Goal: Task Accomplishment & Management: Complete application form

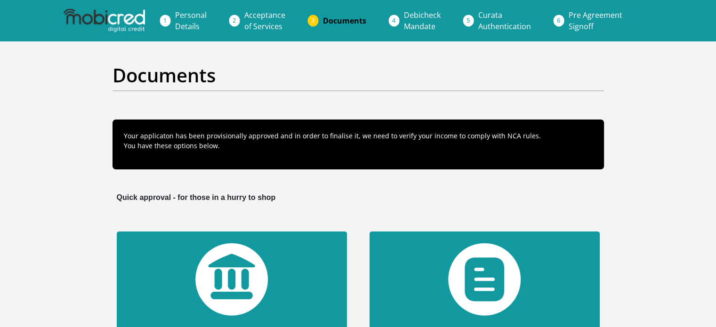
click at [186, 20] on span "Personal Details" at bounding box center [191, 21] width 32 height 22
click at [188, 22] on span "Personal Details" at bounding box center [191, 21] width 32 height 22
drag, startPoint x: 248, startPoint y: 13, endPoint x: 269, endPoint y: 13, distance: 21.2
click at [269, 13] on span "Acceptance of Services" at bounding box center [264, 21] width 41 height 22
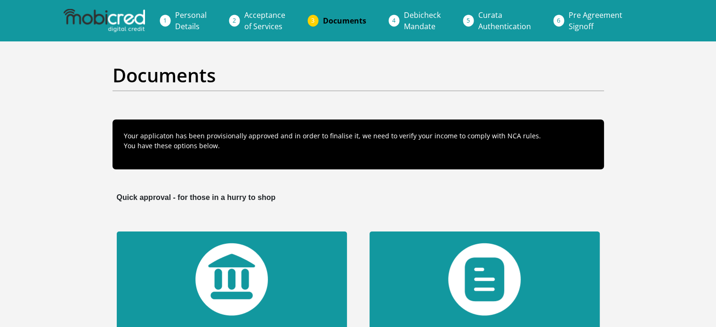
click at [265, 17] on span "Acceptance of Services" at bounding box center [264, 21] width 41 height 22
click at [179, 19] on span "Personal Details" at bounding box center [191, 21] width 32 height 22
drag, startPoint x: 179, startPoint y: 19, endPoint x: 105, endPoint y: 1, distance: 76.4
click at [176, 19] on link "Personal Details" at bounding box center [191, 21] width 47 height 30
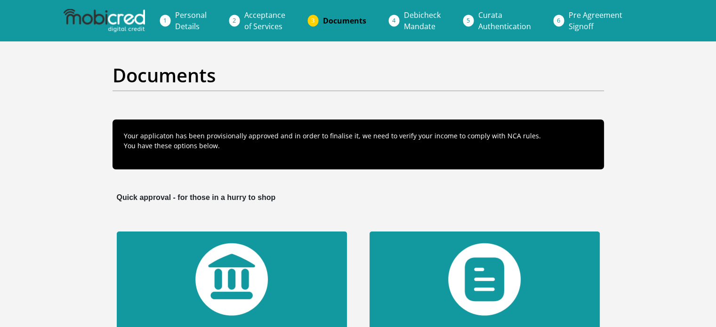
click at [179, 19] on span "Personal Details" at bounding box center [191, 21] width 32 height 22
click at [168, 20] on li "Personal Details" at bounding box center [202, 21] width 69 height 30
click at [194, 16] on span "Personal Details" at bounding box center [191, 21] width 32 height 22
click at [277, 14] on span "Acceptance of Services" at bounding box center [264, 21] width 41 height 22
click at [351, 27] on link "Documents" at bounding box center [344, 20] width 58 height 19
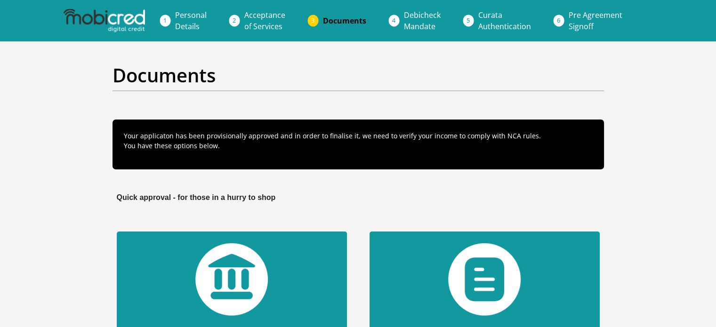
click at [403, 14] on link "Debicheck Mandate" at bounding box center [422, 21] width 52 height 30
click at [518, 22] on span "Curata Authentication" at bounding box center [504, 21] width 53 height 22
click at [113, 15] on img at bounding box center [104, 21] width 81 height 24
click at [113, 21] on img at bounding box center [104, 21] width 81 height 24
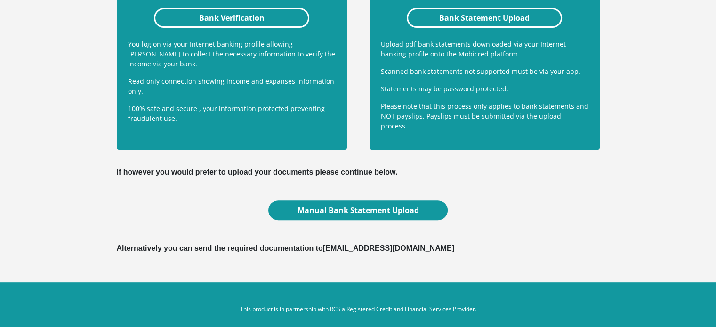
scroll to position [224, 0]
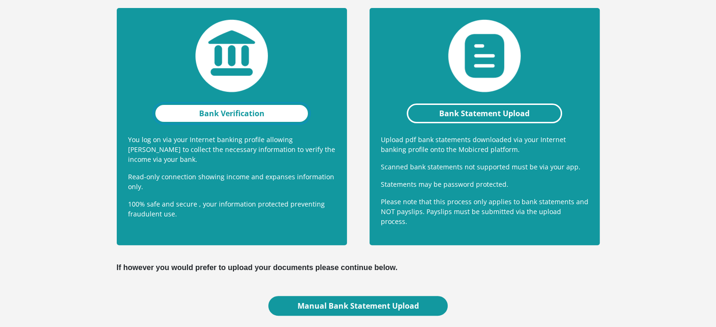
click at [275, 108] on link "Bank Verification" at bounding box center [232, 114] width 156 height 20
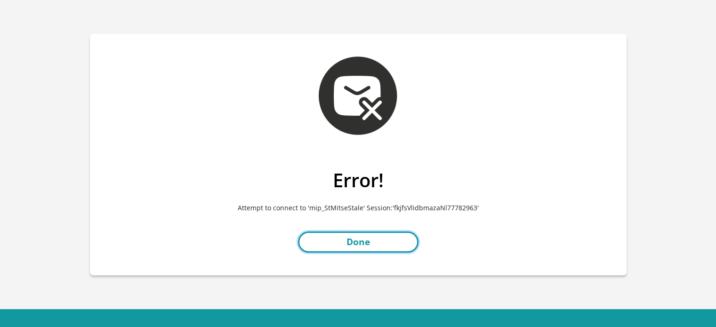
click at [351, 243] on link "Done" at bounding box center [358, 242] width 121 height 21
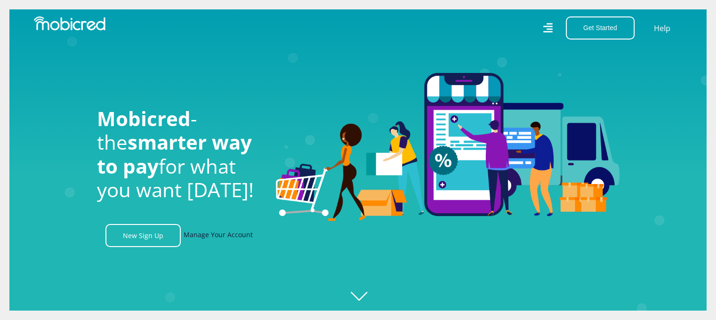
click at [223, 232] on link "Manage Your Account" at bounding box center [218, 235] width 69 height 23
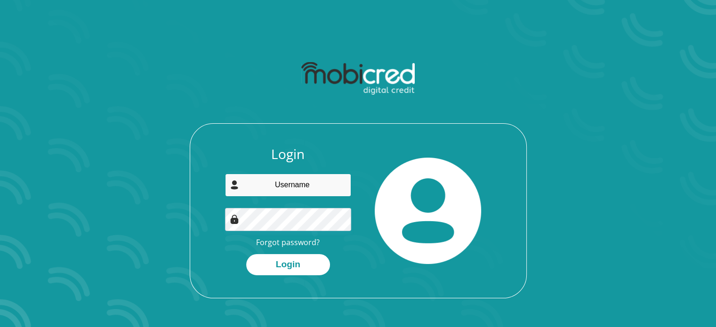
click at [305, 188] on input "email" at bounding box center [288, 185] width 126 height 23
click at [307, 210] on div "Login Forgot password? Login" at bounding box center [288, 210] width 140 height 129
type input "[EMAIL_ADDRESS][DOMAIN_NAME]"
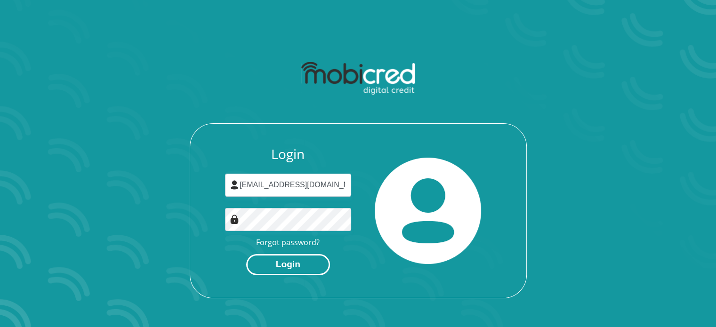
click at [292, 269] on button "Login" at bounding box center [288, 264] width 84 height 21
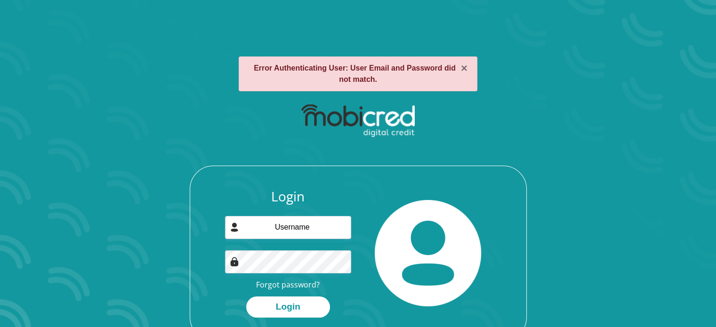
scroll to position [54, 0]
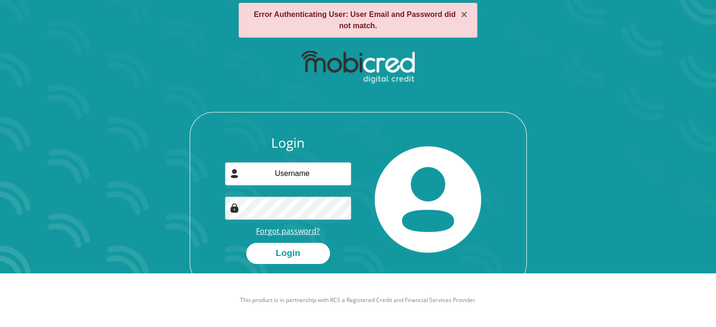
click at [291, 229] on link "Forgot password?" at bounding box center [288, 231] width 64 height 10
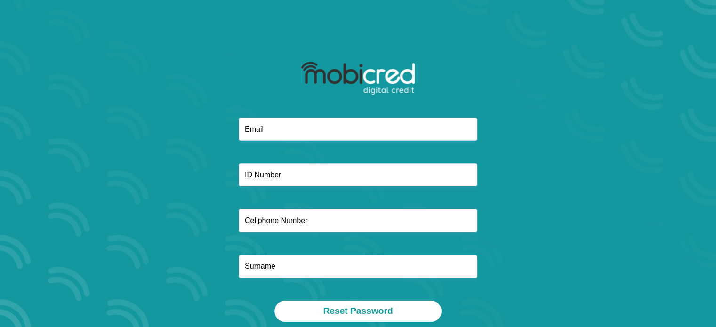
click at [283, 187] on div at bounding box center [358, 209] width 506 height 183
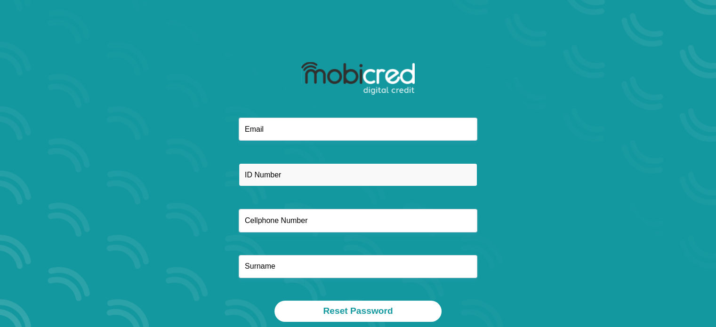
click at [295, 177] on input "text" at bounding box center [358, 174] width 239 height 23
type input "0002035435086"
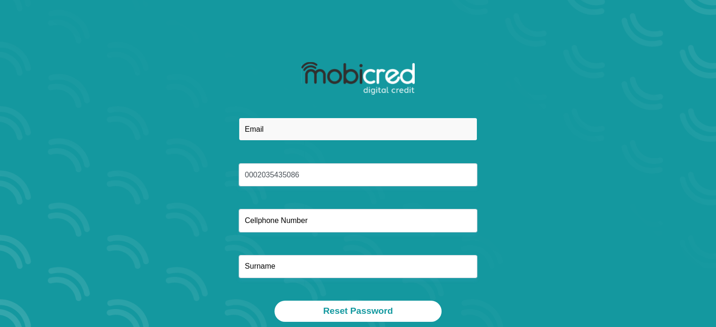
drag, startPoint x: 383, startPoint y: 137, endPoint x: 389, endPoint y: 135, distance: 7.0
click at [382, 137] on input "email" at bounding box center [358, 129] width 239 height 23
type input "ayandakhumalo33@yahoo.com"
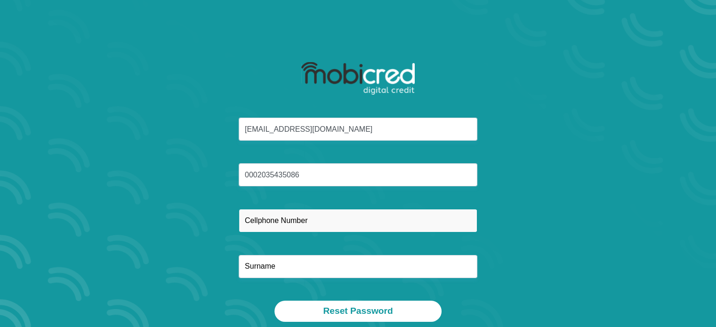
drag, startPoint x: 302, startPoint y: 220, endPoint x: 315, endPoint y: 216, distance: 13.4
click at [302, 220] on input "text" at bounding box center [358, 220] width 239 height 23
type input "0814659069"
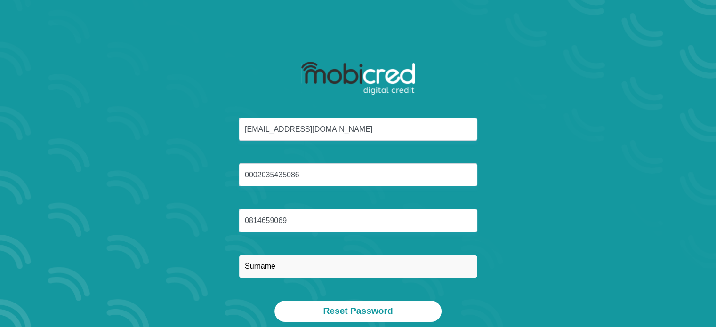
click at [262, 270] on input "text" at bounding box center [358, 266] width 239 height 23
type input "Khumalo"
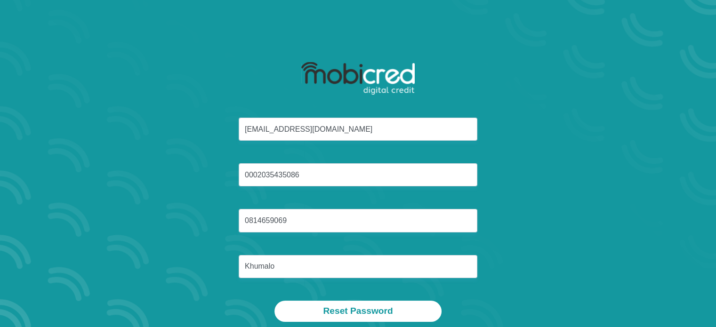
click at [541, 218] on div "ayandakhumalo33@yahoo.com 0002035435086 0814659069 Khumalo" at bounding box center [358, 209] width 506 height 183
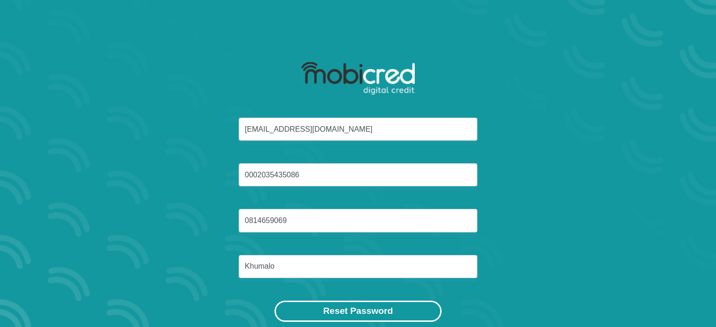
click at [405, 304] on button "Reset Password" at bounding box center [358, 311] width 167 height 21
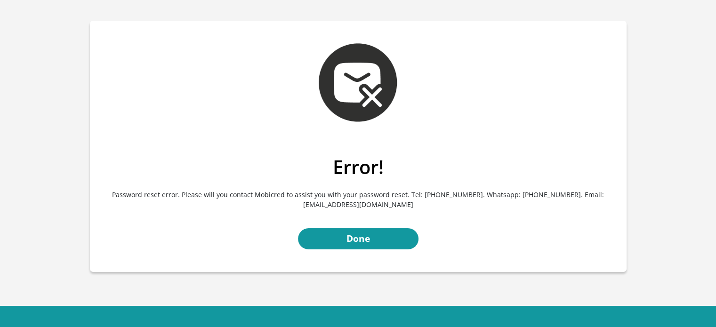
scroll to position [14, 0]
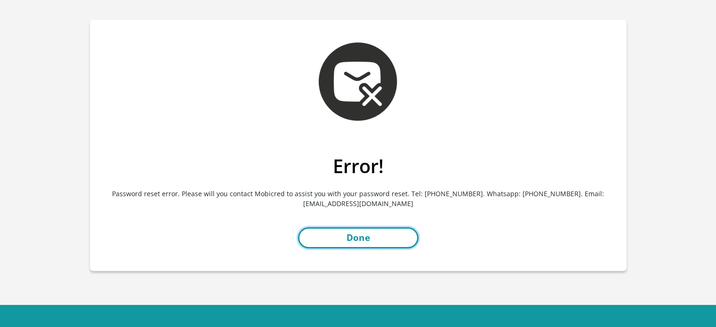
click at [365, 241] on link "Done" at bounding box center [358, 237] width 121 height 21
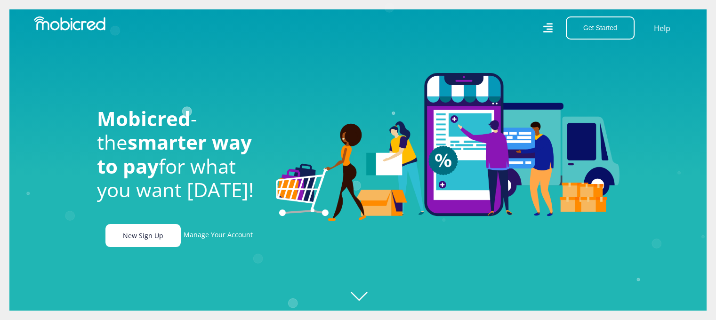
click at [139, 229] on link "New Sign Up" at bounding box center [142, 235] width 75 height 23
click at [151, 245] on link "New Sign Up" at bounding box center [142, 235] width 75 height 23
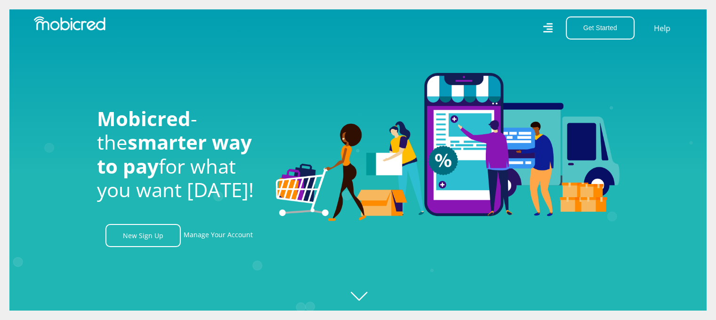
scroll to position [0, 1207]
click at [243, 239] on link "Manage Your Account" at bounding box center [218, 235] width 69 height 23
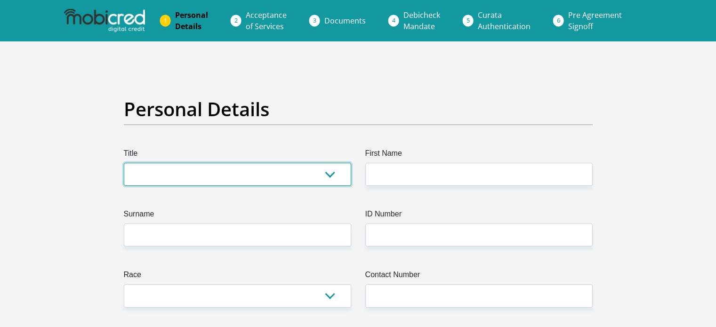
click at [293, 181] on select "Mr Ms Mrs Dr [PERSON_NAME]" at bounding box center [237, 174] width 227 height 23
select select "Mr"
click at [124, 163] on select "Mr Ms Mrs Dr Other" at bounding box center [237, 174] width 227 height 23
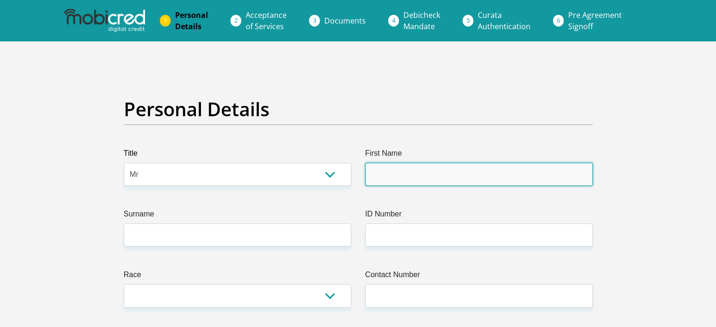
click at [406, 165] on input "First Name" at bounding box center [478, 174] width 227 height 23
type input "Ayanda"
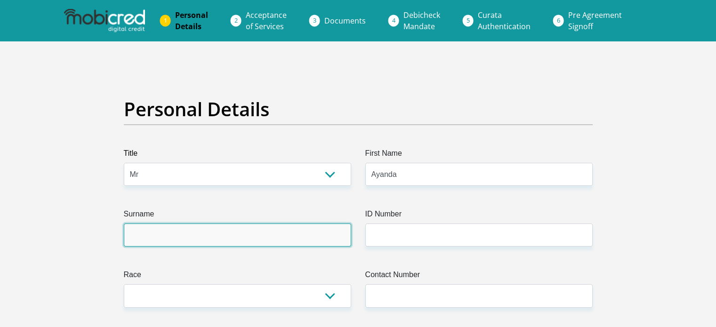
type input "Khumalo"
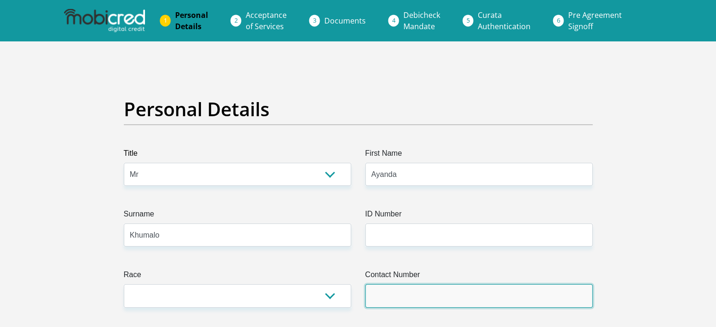
type input "0814659069"
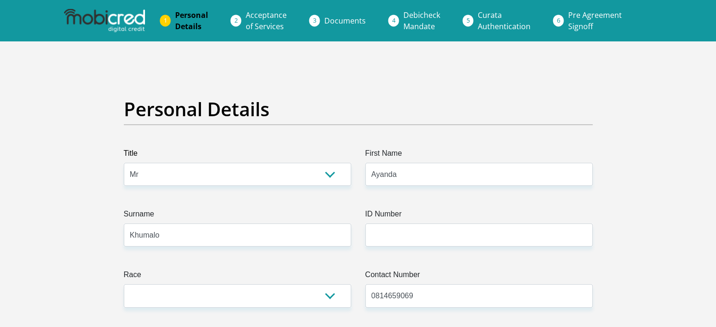
select select "ZAF"
type input "Kwikkie Cres Zwartkop"
type input "Centurion"
type input "Pretoria"
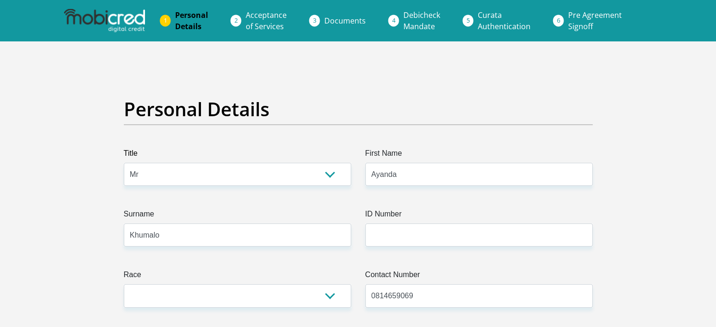
type input "Pretoria"
type input "0051"
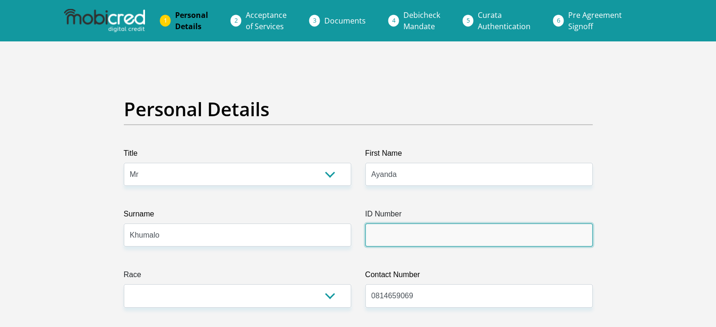
click at [421, 232] on input "ID Number" at bounding box center [478, 235] width 227 height 23
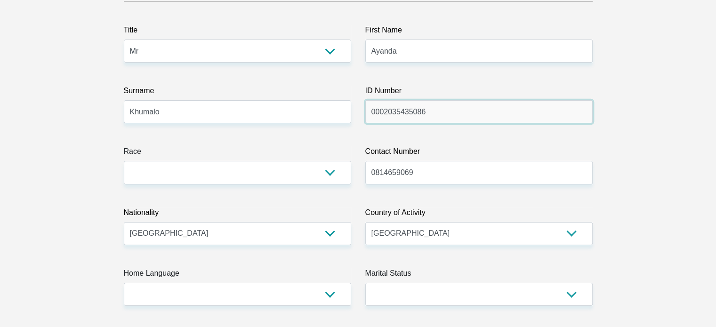
scroll to position [124, 0]
type input "0002035435086"
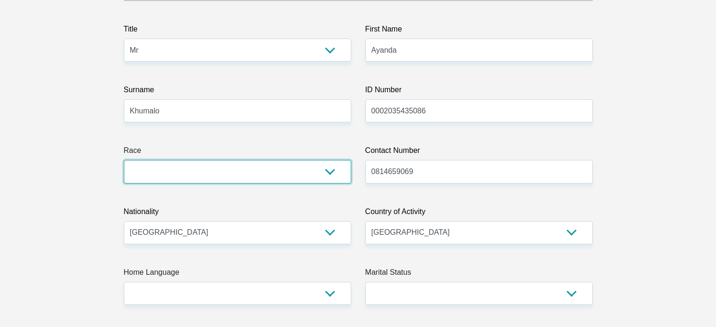
click at [280, 170] on select "Black Coloured Indian White Other" at bounding box center [237, 171] width 227 height 23
select select "1"
click at [124, 160] on select "Black Coloured Indian White Other" at bounding box center [237, 171] width 227 height 23
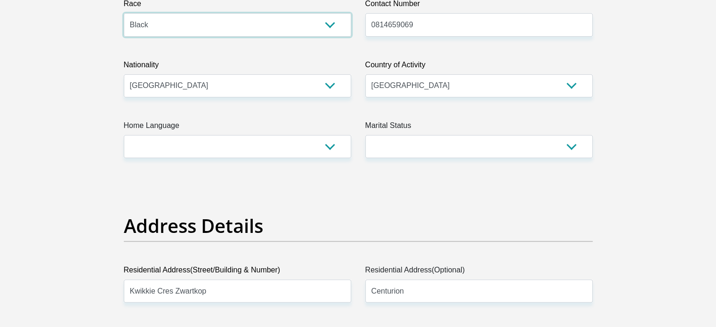
scroll to position [271, 0]
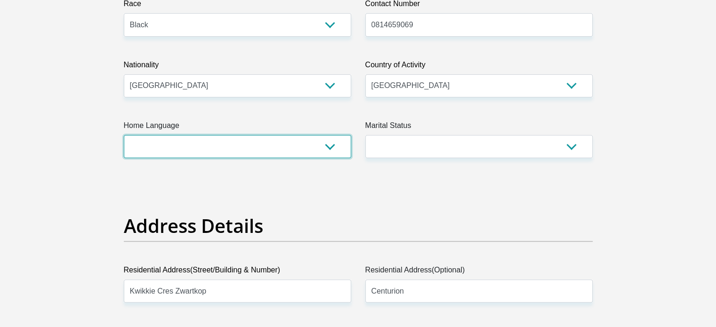
click at [329, 147] on select "Afrikaans English Sepedi South Ndebele Southern Sotho Swati Tsonga Tswana Venda…" at bounding box center [237, 146] width 227 height 23
select select "eng"
click at [124, 135] on select "Afrikaans English Sepedi South Ndebele Southern Sotho Swati Tsonga Tswana Venda…" at bounding box center [237, 146] width 227 height 23
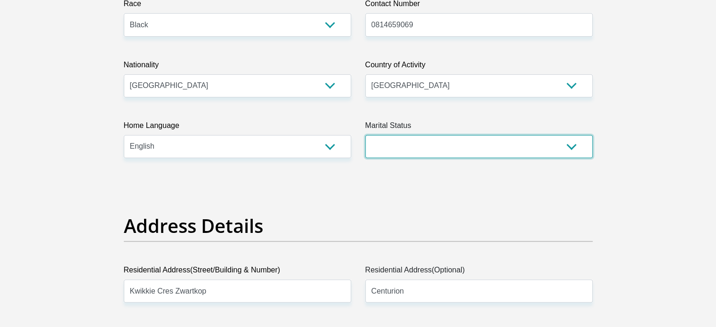
click at [411, 140] on select "Married ANC Single Divorced Widowed Married COP or Customary Law" at bounding box center [478, 146] width 227 height 23
select select "2"
click at [365, 135] on select "Married ANC Single Divorced Widowed Married COP or Customary Law" at bounding box center [478, 146] width 227 height 23
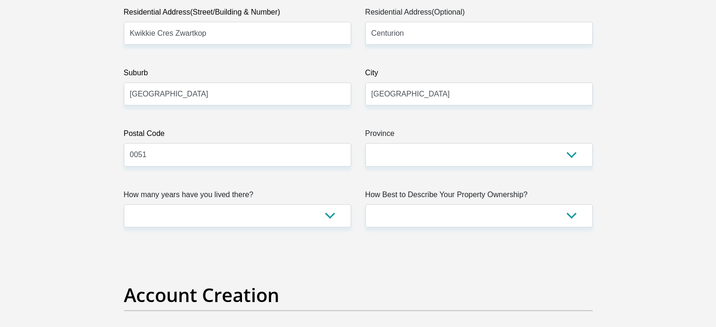
scroll to position [534, 0]
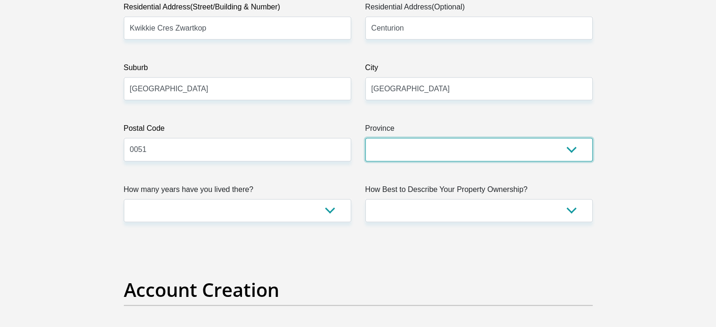
click at [411, 144] on select "Eastern Cape Free State Gauteng KwaZulu-Natal Limpopo Mpumalanga Northern Cape …" at bounding box center [478, 149] width 227 height 23
select select "Gauteng"
click at [365, 138] on select "Eastern Cape Free State Gauteng KwaZulu-Natal Limpopo Mpumalanga Northern Cape …" at bounding box center [478, 149] width 227 height 23
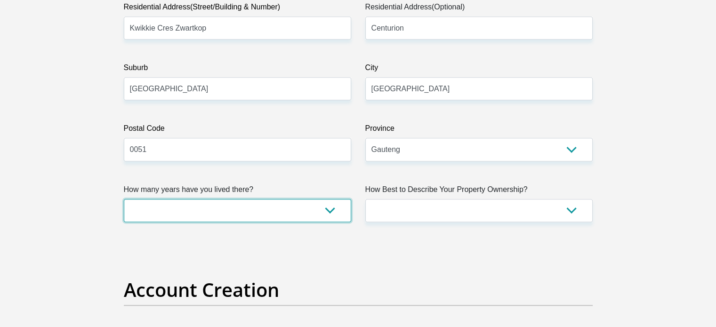
click at [279, 207] on select "less than 1 year 1-3 years 3-5 years 5+ years" at bounding box center [237, 210] width 227 height 23
select select "2"
click at [124, 199] on select "less than 1 year 1-3 years 3-5 years 5+ years" at bounding box center [237, 210] width 227 height 23
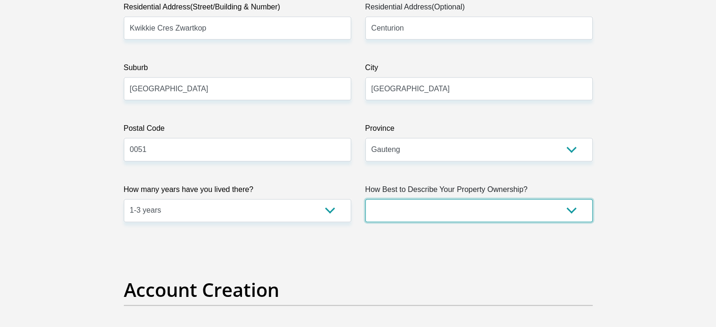
click at [509, 205] on select "Owned Rented Family Owned Company Dwelling" at bounding box center [478, 210] width 227 height 23
select select "Rented"
click at [365, 199] on select "Owned Rented Family Owned Company Dwelling" at bounding box center [478, 210] width 227 height 23
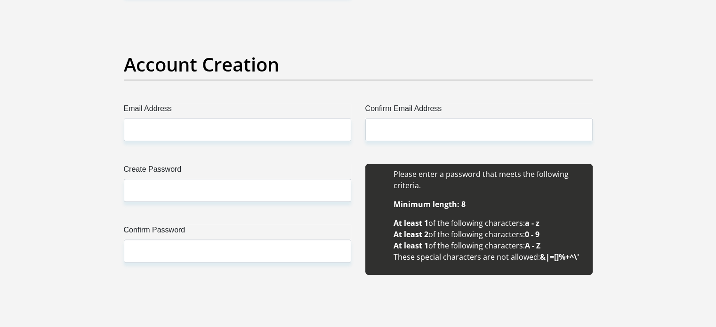
scroll to position [761, 0]
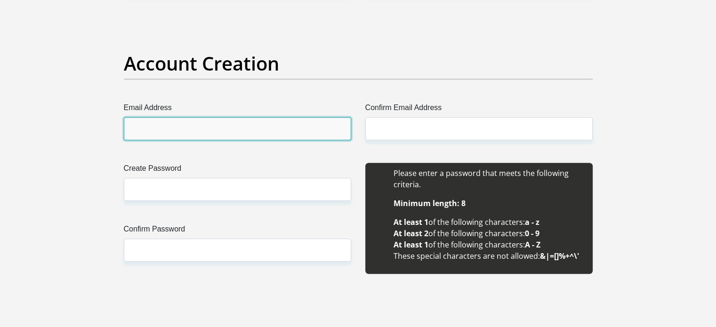
click at [166, 124] on input "Email Address" at bounding box center [237, 128] width 227 height 23
type input "ayandakhumalo188@yahoo.com"
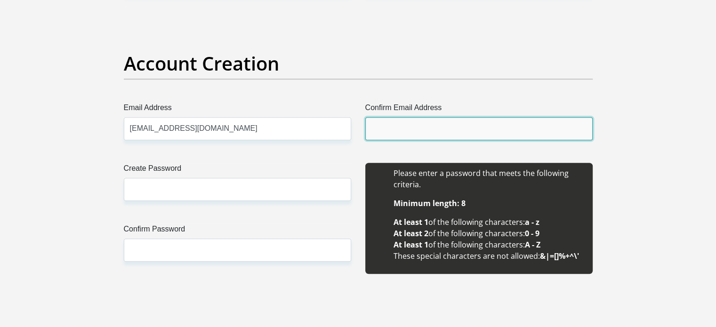
type input "ayandakhumalo188@yahoo.com"
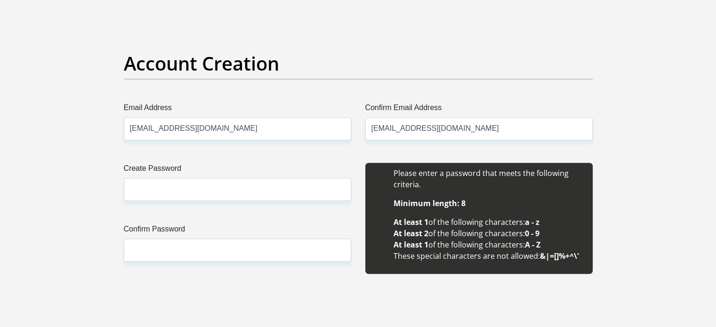
type input "Ayanda"
type input "Khumalo"
type input "0814659069"
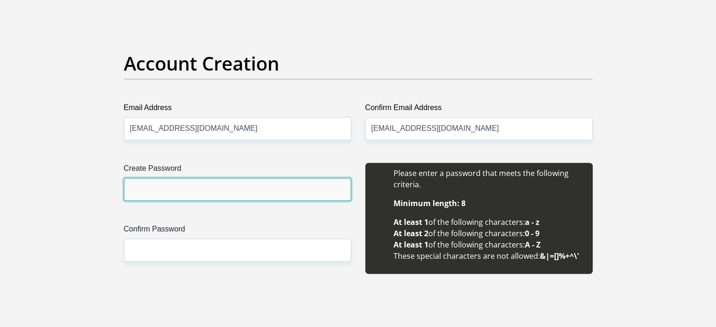
click at [214, 191] on input "Create Password" at bounding box center [237, 189] width 227 height 23
type input "YellowWood#75"
drag, startPoint x: 191, startPoint y: 190, endPoint x: 121, endPoint y: 178, distance: 71.1
click at [121, 178] on div "Create Password YellowWood#75 Please input valid password Confirm Password" at bounding box center [238, 223] width 242 height 121
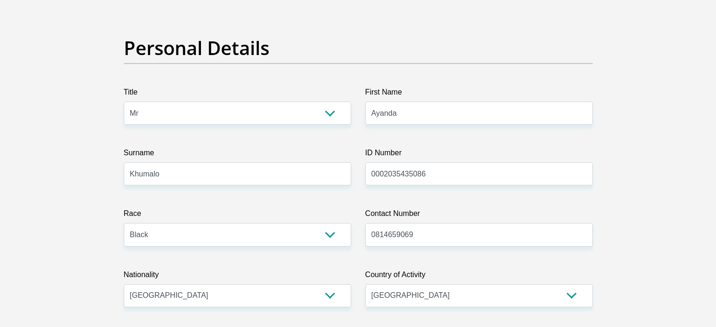
scroll to position [0, 0]
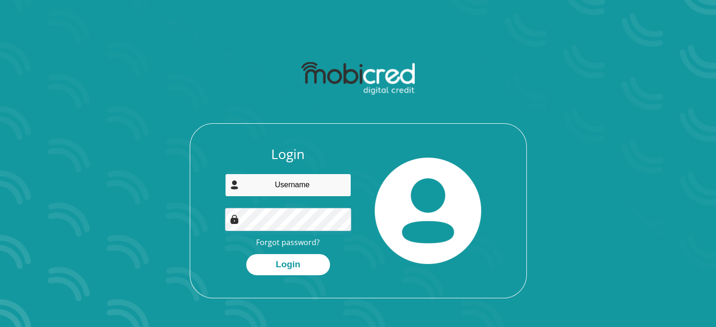
click at [283, 192] on input "email" at bounding box center [288, 185] width 126 height 23
type input "ayandakhumalo188@yahoo.com"
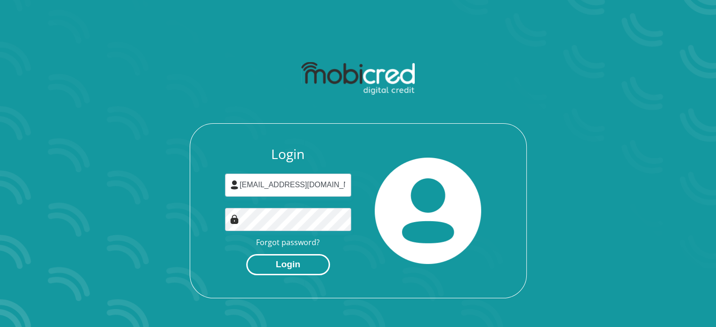
click at [275, 257] on button "Login" at bounding box center [288, 264] width 84 height 21
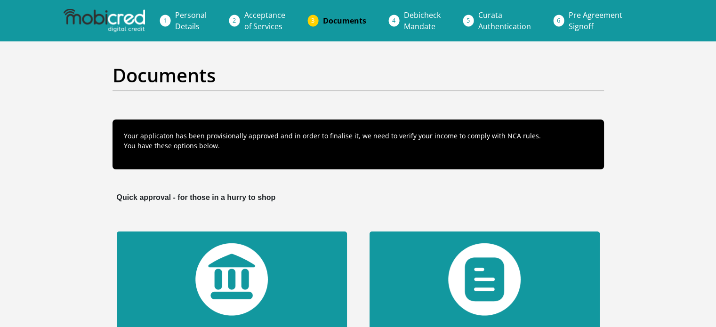
click at [193, 25] on span "Personal Details" at bounding box center [191, 21] width 32 height 22
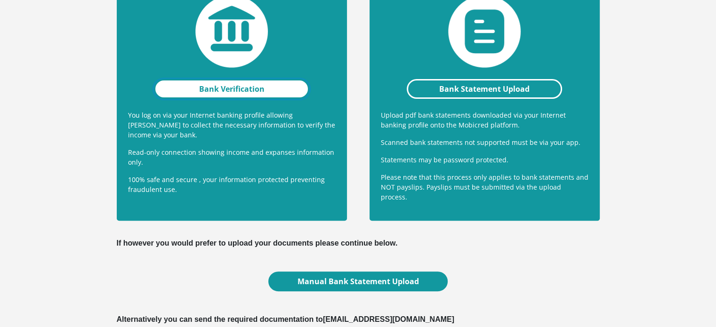
click at [242, 87] on link "Bank Verification" at bounding box center [232, 89] width 156 height 20
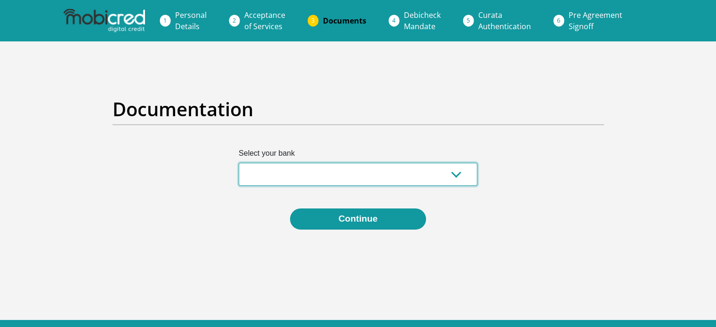
click at [317, 175] on select "Absa Capitec Bank Discovery Bank First National Bank Nedbank Standard Bank Tyme…" at bounding box center [358, 174] width 239 height 23
select select "{"id":"4","title":"Standard Bank","institution":"Standard Bank","alias":"standa…"
click at [239, 163] on select "Absa Capitec Bank Discovery Bank First National Bank Nedbank Standard Bank Tyme…" at bounding box center [358, 174] width 239 height 23
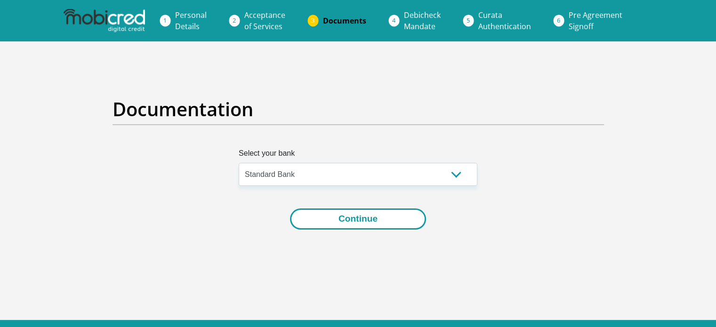
click at [402, 219] on button "Continue" at bounding box center [358, 219] width 136 height 21
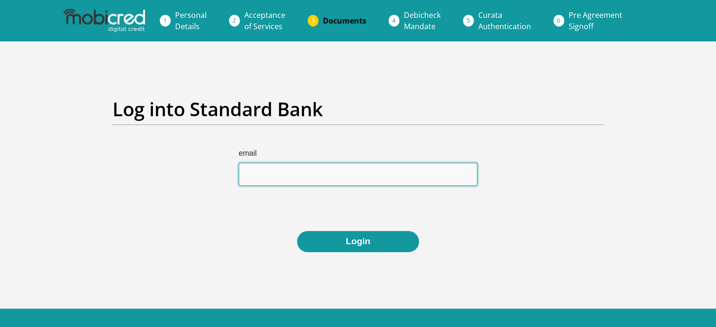
click at [353, 173] on input "email" at bounding box center [358, 174] width 239 height 23
type input "[EMAIL_ADDRESS][DOMAIN_NAME]"
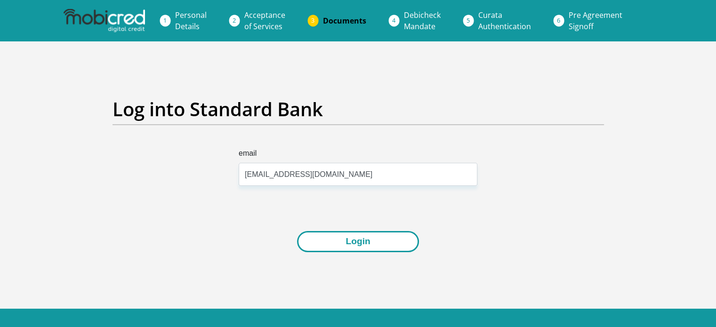
click at [379, 241] on button "Login" at bounding box center [357, 241] width 121 height 21
